Goal: Obtain resource: Download file/media

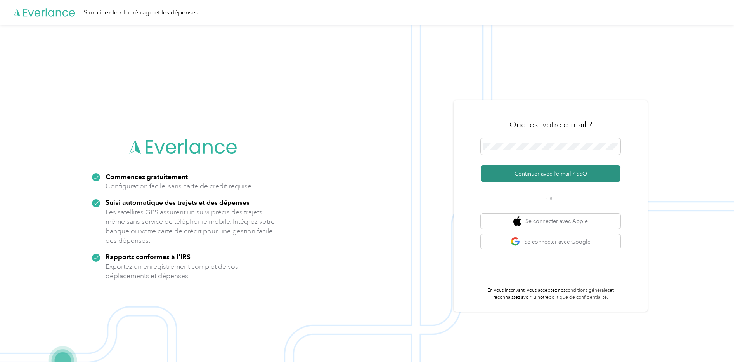
click at [537, 177] on button "Continuer avec l’e-mail / SSO" at bounding box center [551, 173] width 140 height 16
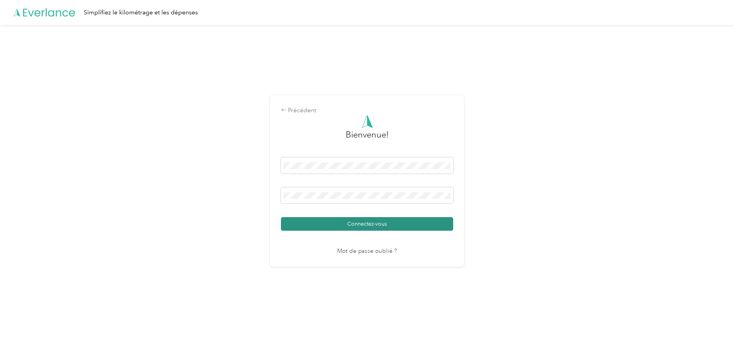
click at [362, 225] on button "Connectez-vous" at bounding box center [367, 224] width 172 height 14
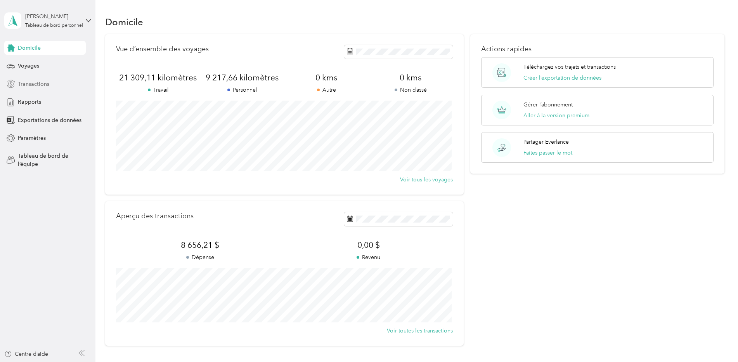
click at [42, 85] on span "Transactions" at bounding box center [33, 84] width 31 height 8
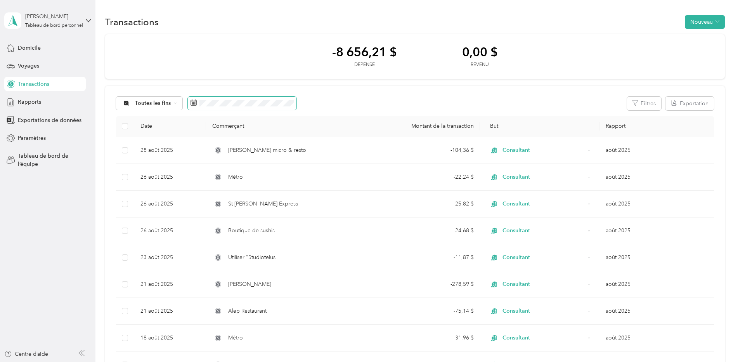
click at [193, 102] on rect at bounding box center [193, 102] width 1 height 1
click at [124, 102] on icon at bounding box center [126, 103] width 4 height 4
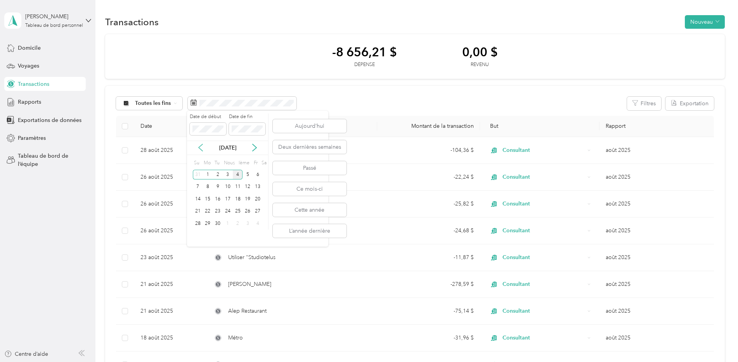
click at [200, 147] on icon at bounding box center [201, 147] width 4 height 7
click at [249, 176] on div "1" at bounding box center [247, 175] width 10 height 10
click at [201, 236] on div "31" at bounding box center [198, 236] width 10 height 10
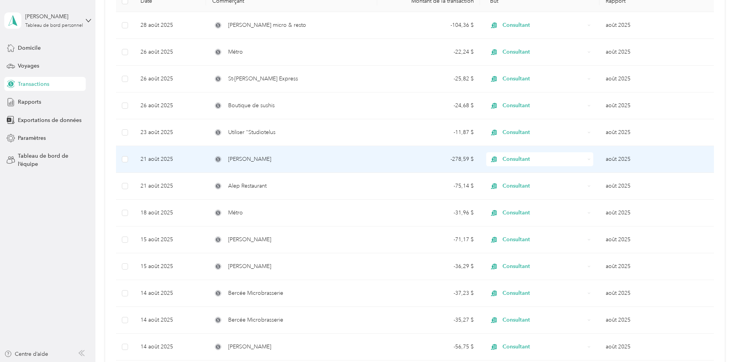
scroll to position [116, 0]
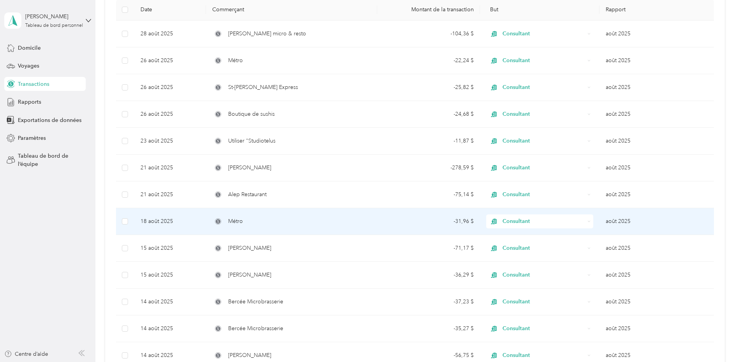
click at [163, 220] on td "18 août 2025" at bounding box center [170, 221] width 72 height 27
click at [163, 361] on div "Loading the revenue" at bounding box center [367, 362] width 734 height 0
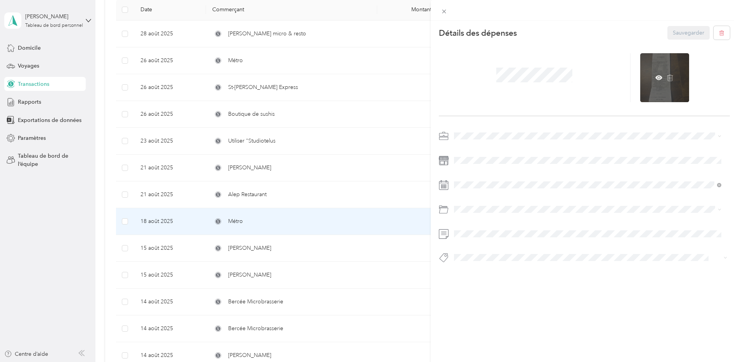
click at [670, 74] on div at bounding box center [664, 77] width 49 height 49
drag, startPoint x: 670, startPoint y: 74, endPoint x: 719, endPoint y: 93, distance: 52.2
click at [719, 93] on div at bounding box center [685, 77] width 90 height 49
click at [655, 78] on icon at bounding box center [658, 77] width 7 height 5
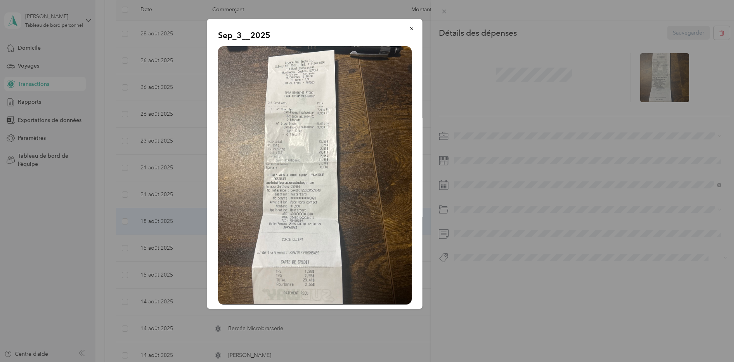
click at [316, 116] on img at bounding box center [315, 175] width 194 height 258
click at [409, 28] on icon "button" at bounding box center [411, 28] width 5 height 5
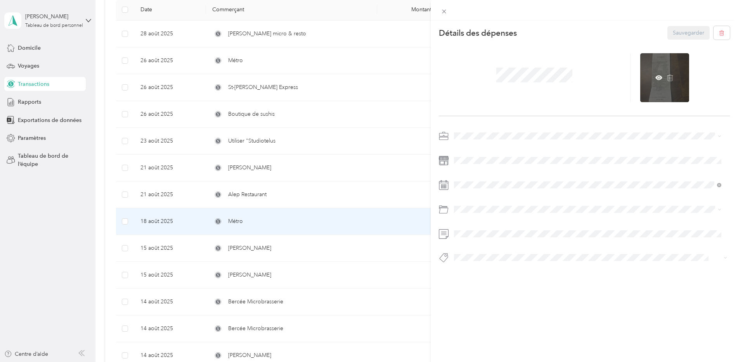
click at [650, 86] on div at bounding box center [664, 77] width 49 height 49
click at [655, 76] on icon at bounding box center [658, 77] width 7 height 5
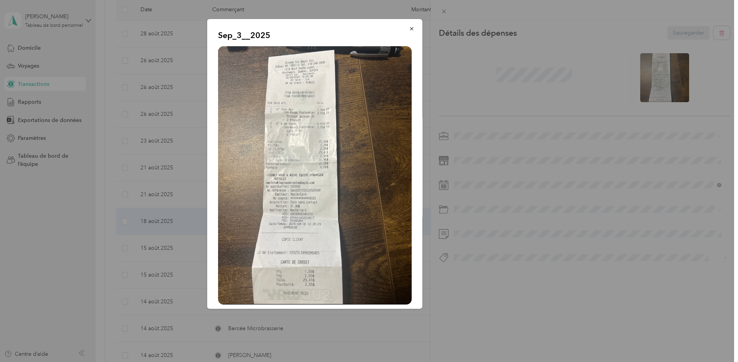
click at [327, 57] on img at bounding box center [315, 175] width 194 height 258
click at [409, 28] on icon "button" at bounding box center [411, 28] width 5 height 5
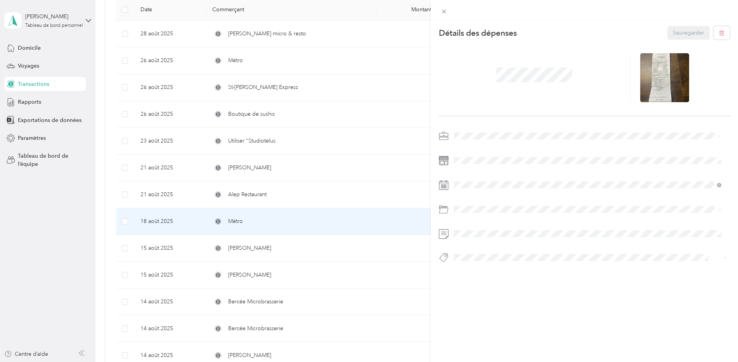
click at [242, 275] on div "This expense cannot be edited because it is either under review, approved, or p…" at bounding box center [369, 181] width 738 height 362
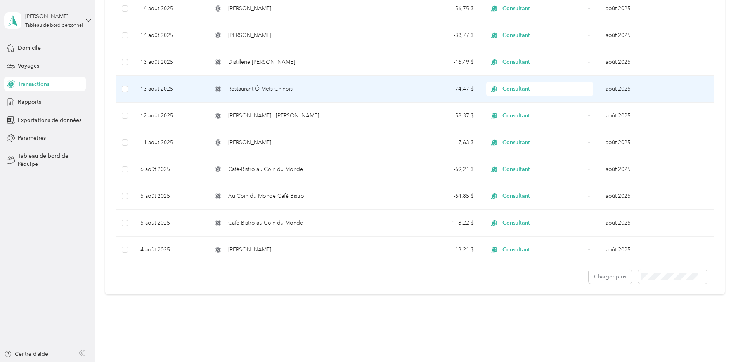
scroll to position [388, 0]
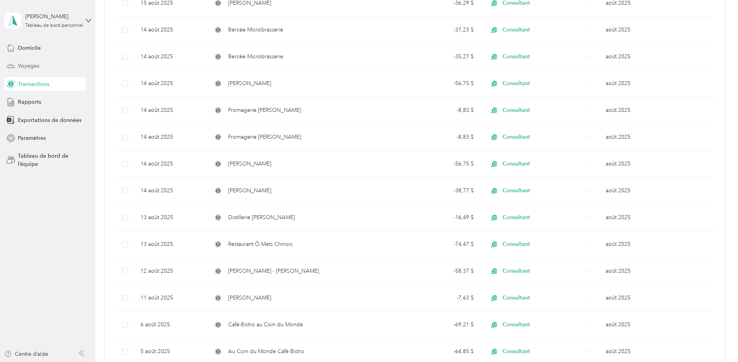
click at [34, 64] on span "Voyages" at bounding box center [28, 66] width 21 height 8
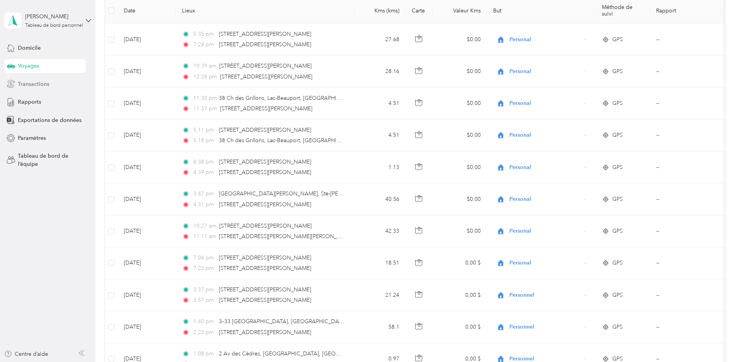
scroll to position [388, 0]
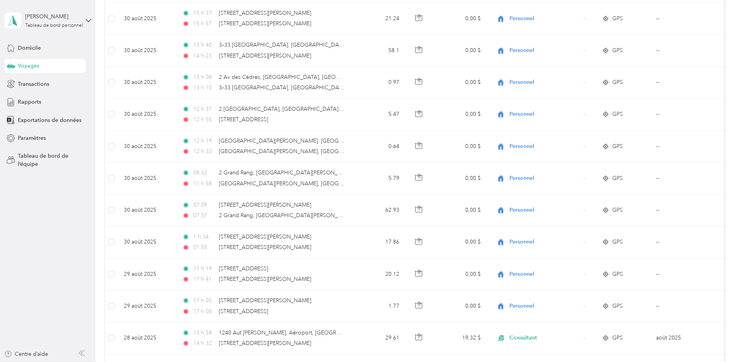
click at [29, 65] on span "Voyages" at bounding box center [28, 66] width 21 height 8
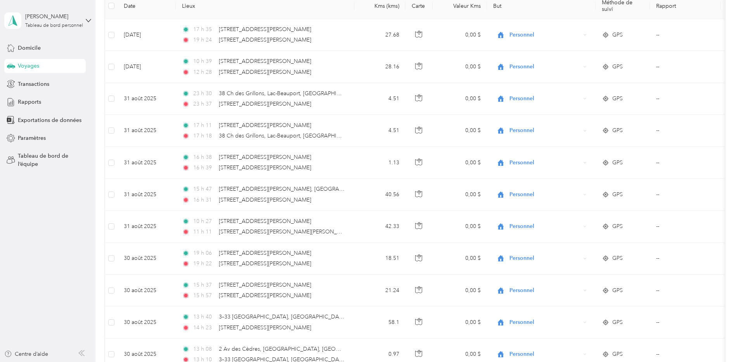
scroll to position [0, 0]
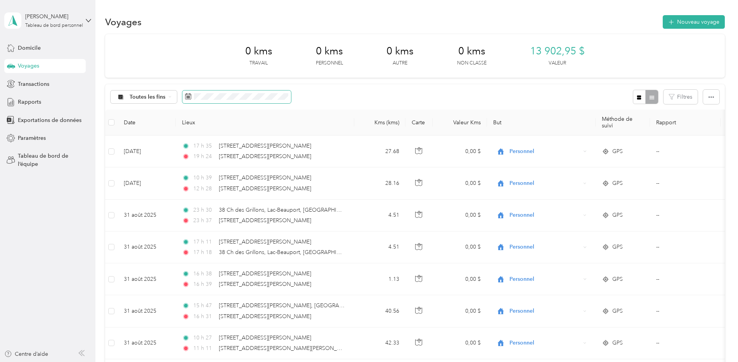
click at [190, 98] on icon at bounding box center [188, 96] width 6 height 6
click at [187, 98] on rect at bounding box center [187, 97] width 1 height 1
click at [125, 98] on icon at bounding box center [121, 97] width 10 height 6
click at [133, 136] on span "Travail" at bounding box center [150, 138] width 41 height 8
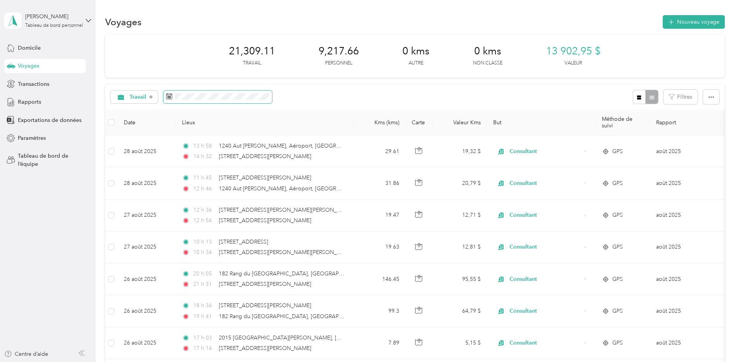
click at [166, 97] on icon at bounding box center [169, 96] width 6 height 6
click at [170, 96] on rect at bounding box center [170, 96] width 1 height 1
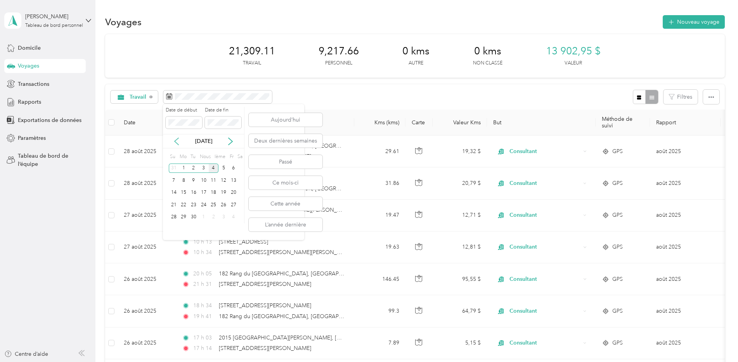
click at [177, 140] on icon at bounding box center [177, 141] width 8 height 8
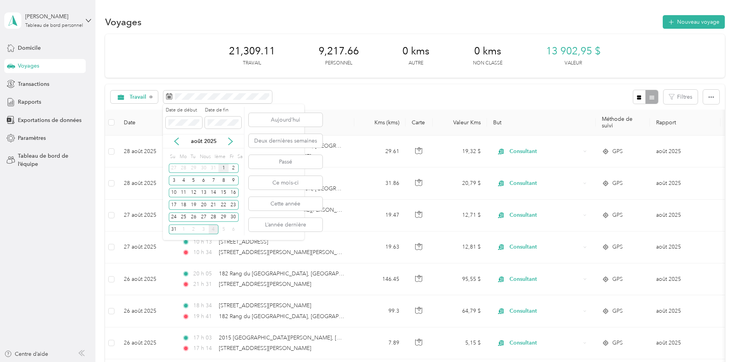
click at [225, 169] on div "1" at bounding box center [223, 168] width 10 height 10
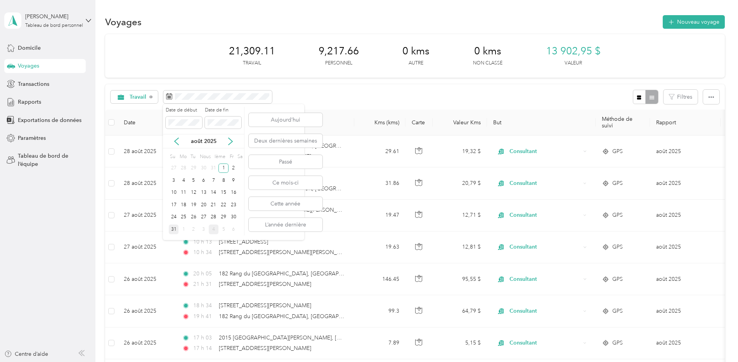
click at [174, 228] on div "31" at bounding box center [174, 229] width 10 height 10
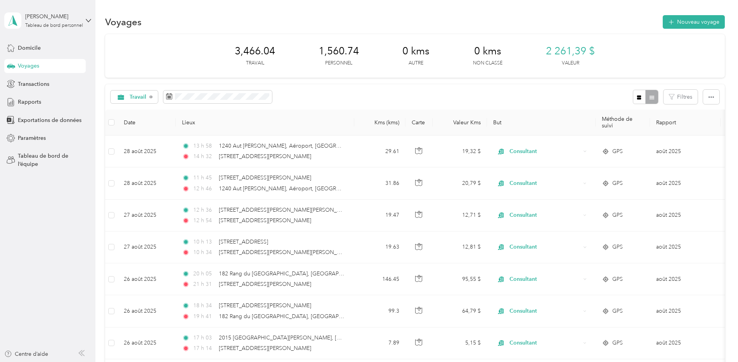
click at [653, 97] on div at bounding box center [645, 97] width 25 height 14
click at [708, 96] on icon "button" at bounding box center [710, 96] width 5 height 5
click at [680, 124] on span "Exportation" at bounding box center [684, 125] width 28 height 7
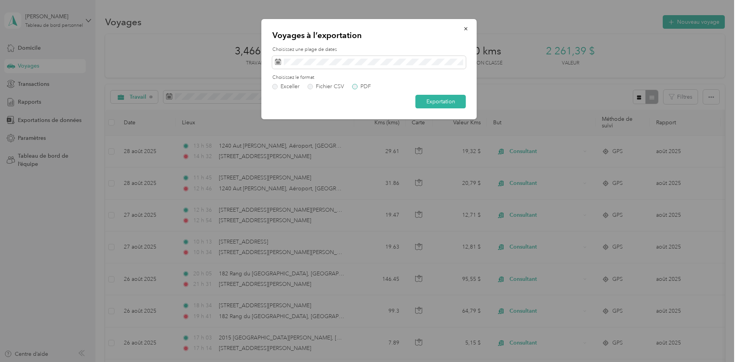
click at [353, 87] on label "PDF" at bounding box center [361, 86] width 19 height 5
click at [431, 100] on button "Exportation" at bounding box center [440, 102] width 50 height 14
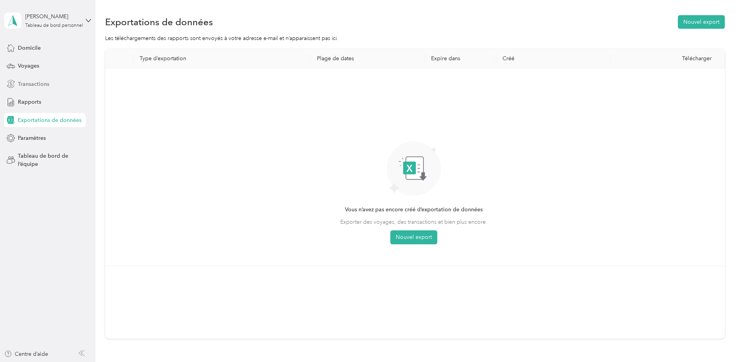
click at [47, 84] on span "Transactions" at bounding box center [33, 84] width 31 height 8
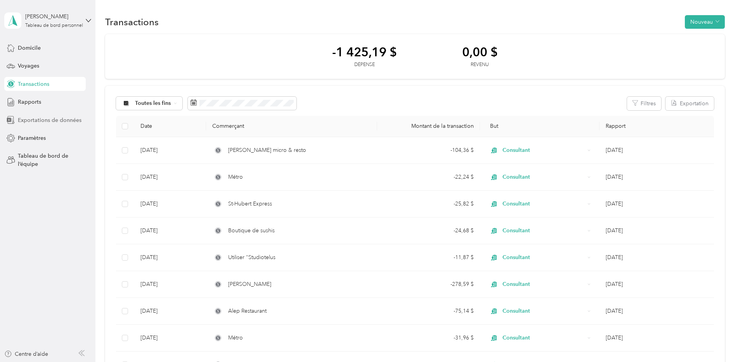
click at [65, 120] on span "Exportations de données" at bounding box center [50, 120] width 64 height 8
click at [696, 106] on font "Exportation" at bounding box center [694, 103] width 29 height 7
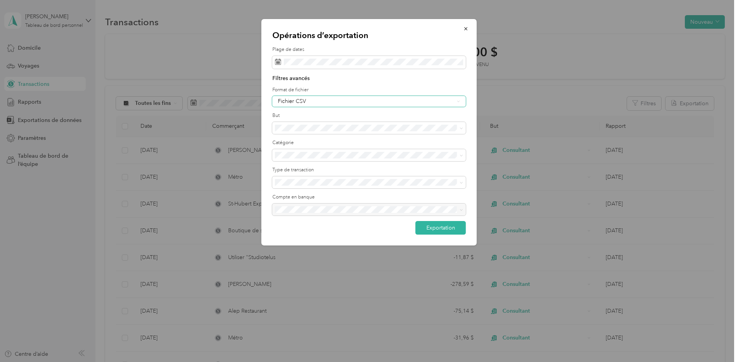
click at [460, 102] on icon at bounding box center [458, 101] width 3 height 3
click at [301, 141] on div "PDF" at bounding box center [369, 140] width 183 height 8
click at [466, 128] on span at bounding box center [369, 128] width 194 height 12
click at [462, 128] on icon at bounding box center [461, 127] width 3 height 3
click at [332, 166] on div "Travail" at bounding box center [369, 168] width 183 height 8
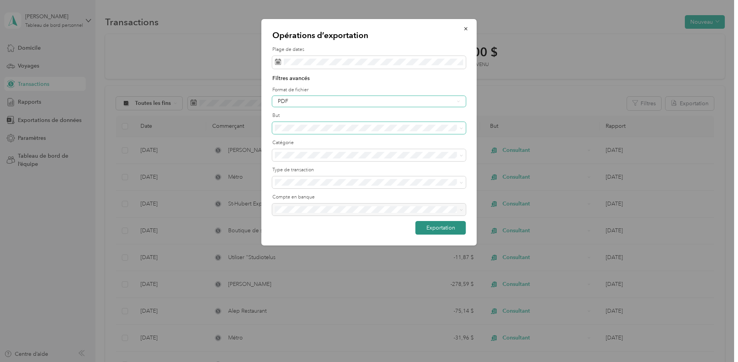
click at [440, 227] on button "Exportation" at bounding box center [440, 228] width 50 height 14
